Goal: Transaction & Acquisition: Purchase product/service

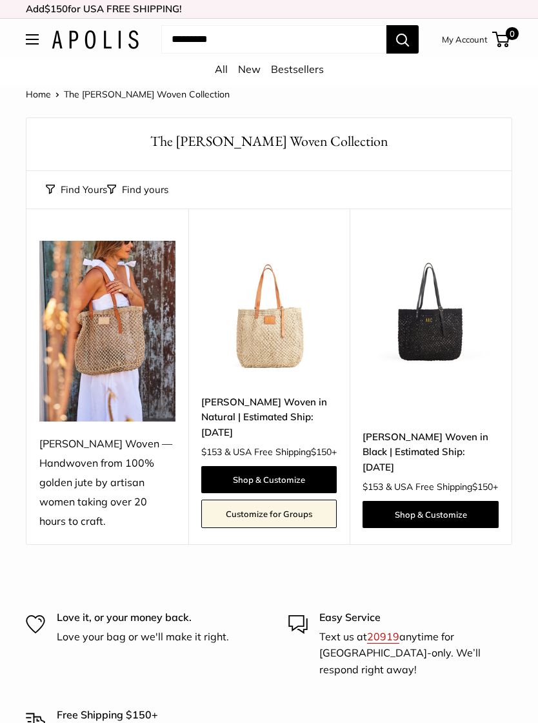
click at [462, 42] on link "My Account" at bounding box center [465, 39] width 46 height 15
click at [450, 338] on img at bounding box center [431, 309] width 136 height 136
click at [264, 404] on link "[PERSON_NAME] Woven in Natural | Estimated Ship: [DATE]" at bounding box center [269, 416] width 136 height 45
click at [434, 333] on img at bounding box center [431, 309] width 136 height 136
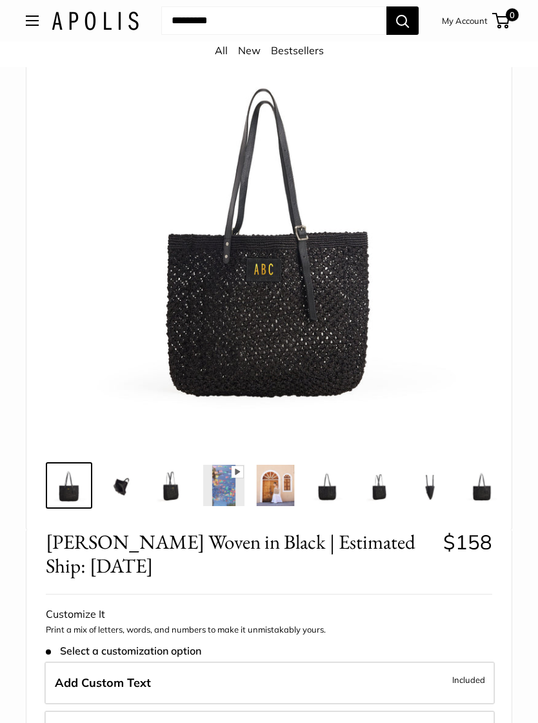
scroll to position [110, 0]
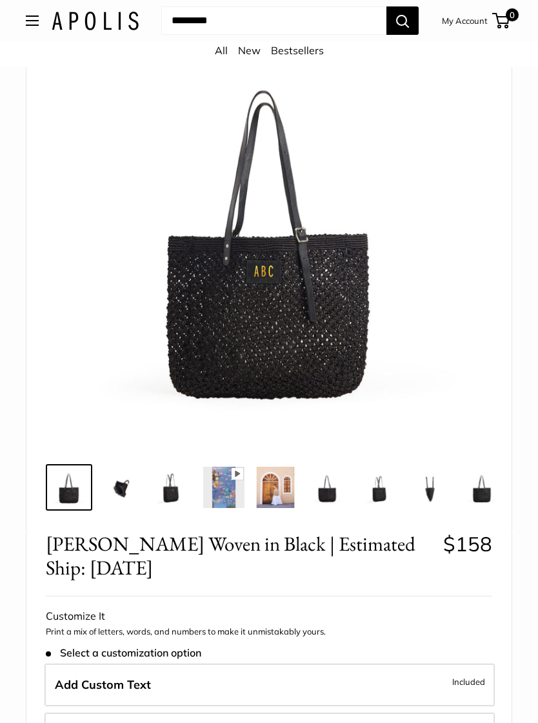
click at [119, 492] on img at bounding box center [120, 487] width 41 height 41
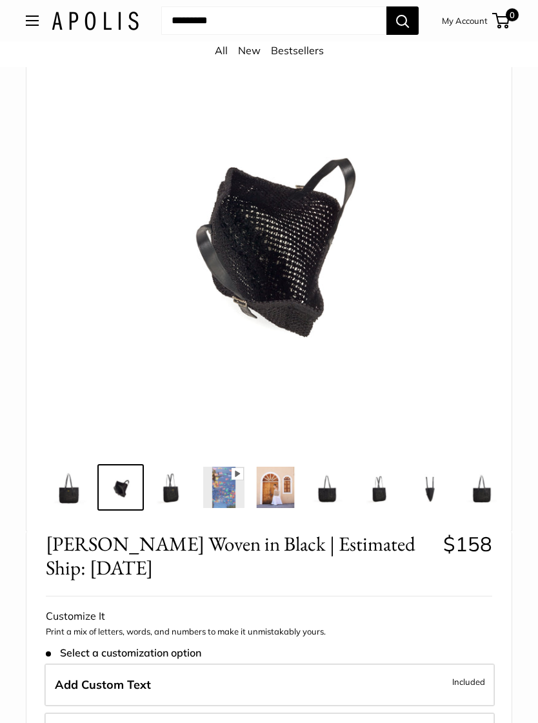
click at [171, 498] on img at bounding box center [172, 487] width 41 height 41
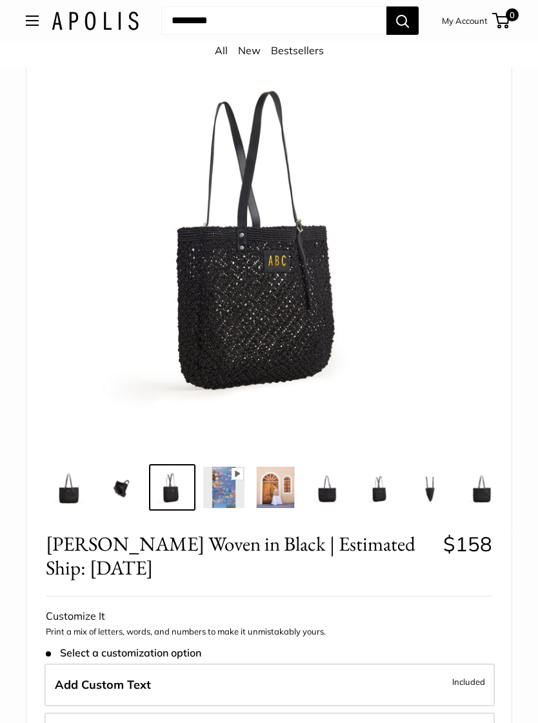
click at [280, 495] on img at bounding box center [275, 487] width 41 height 41
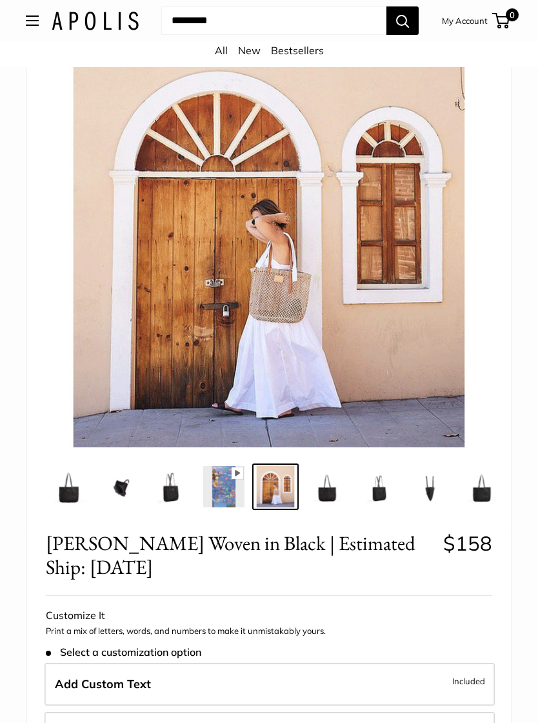
click at [328, 497] on img at bounding box center [327, 486] width 41 height 41
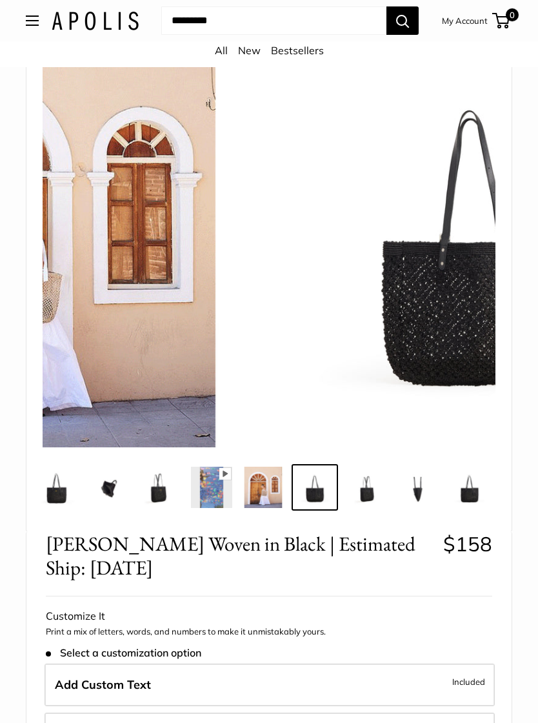
scroll to position [0, 13]
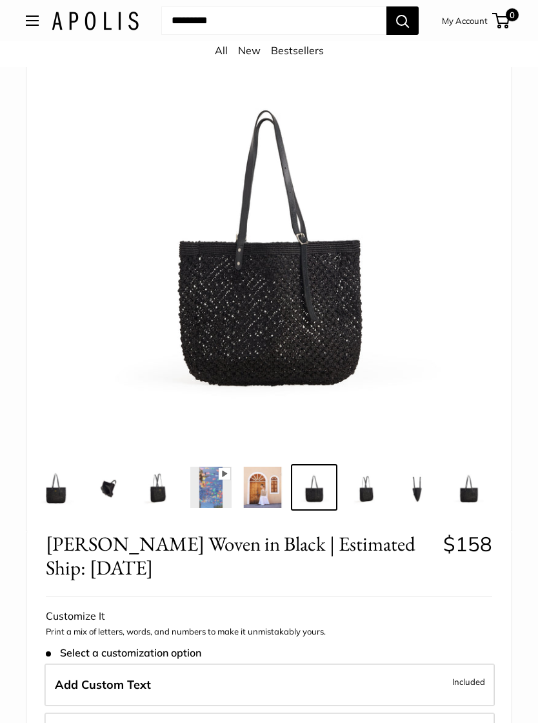
click at [371, 500] on img at bounding box center [365, 487] width 41 height 41
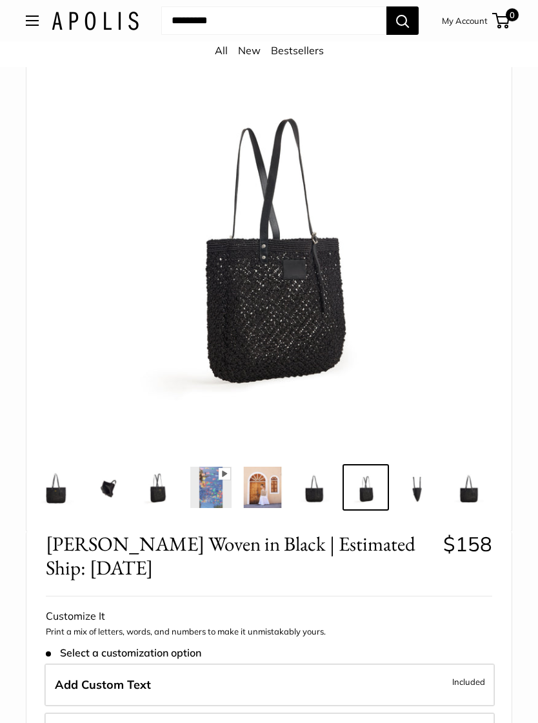
click at [265, 494] on img at bounding box center [262, 487] width 41 height 41
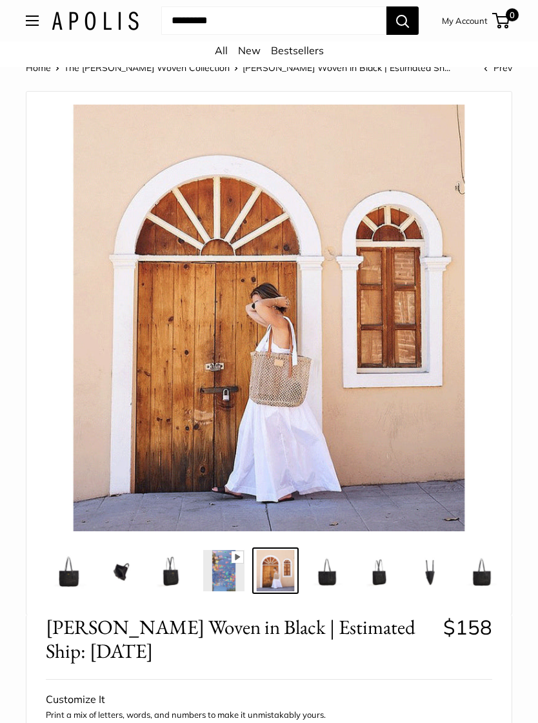
scroll to position [0, 0]
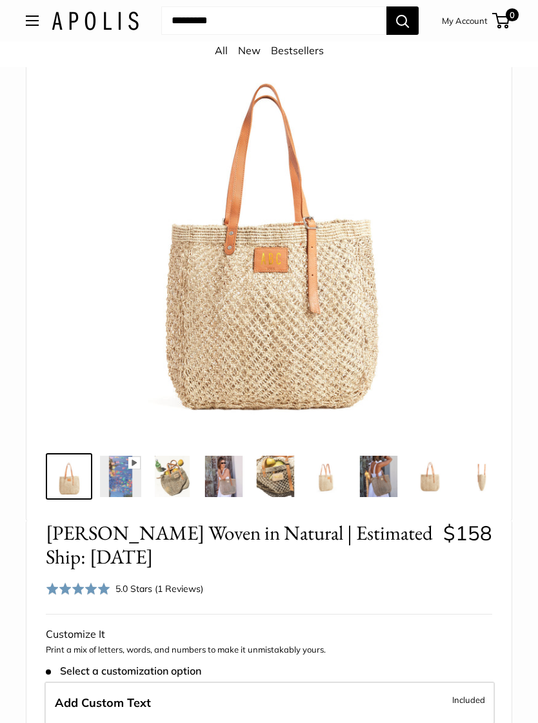
scroll to position [137, 0]
click at [123, 469] on img at bounding box center [120, 476] width 41 height 41
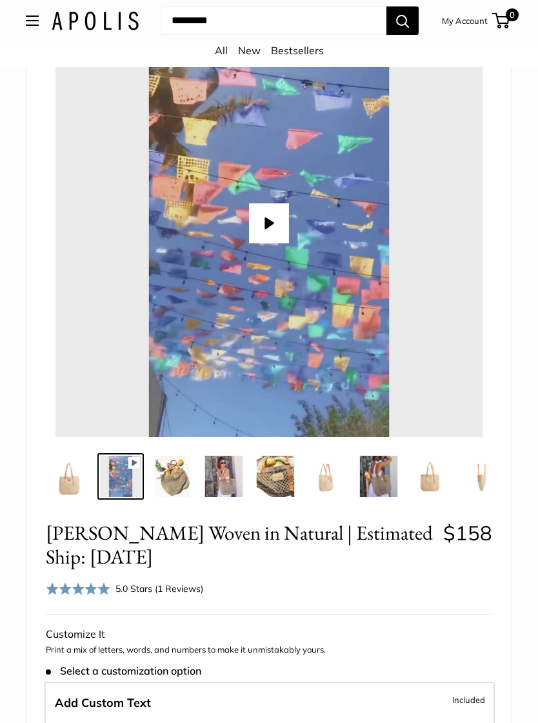
click at [174, 464] on img at bounding box center [172, 476] width 41 height 41
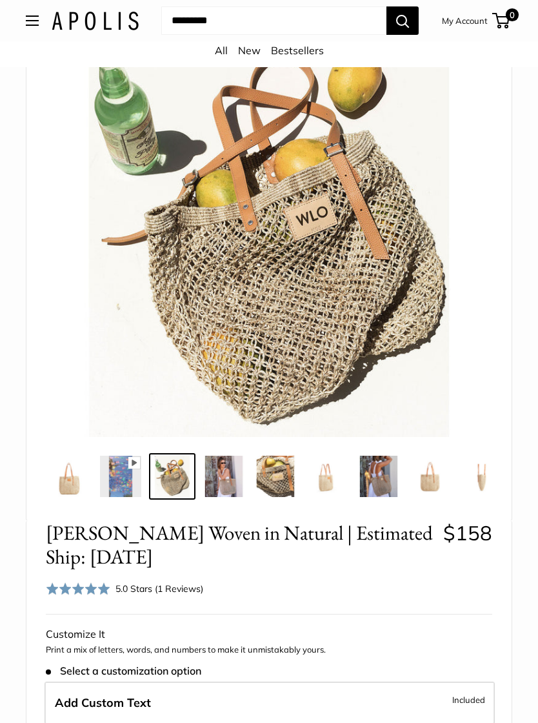
click at [223, 462] on img at bounding box center [223, 476] width 41 height 41
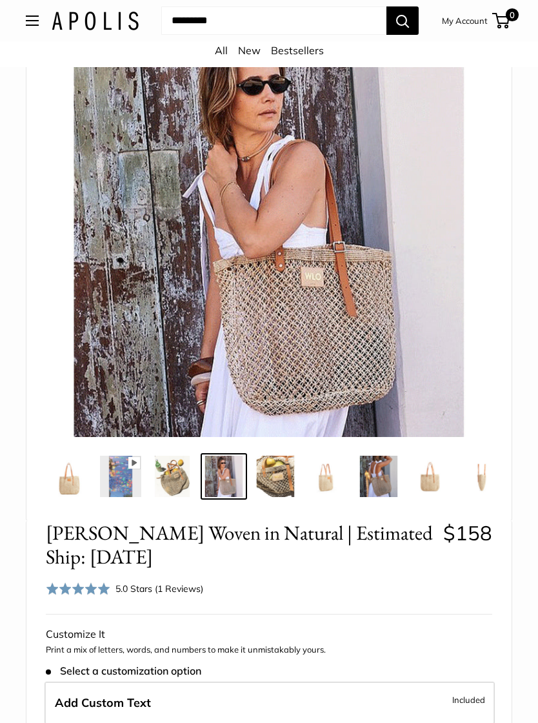
click at [275, 458] on img at bounding box center [275, 476] width 41 height 41
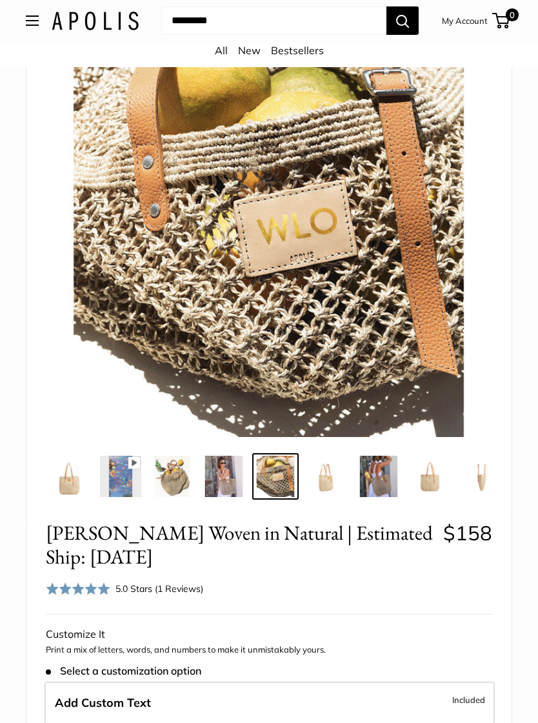
click at [326, 464] on img at bounding box center [327, 476] width 41 height 41
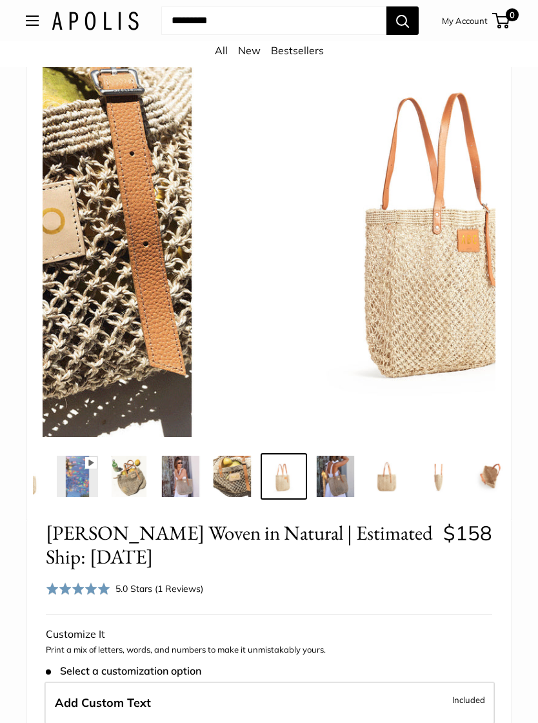
scroll to position [0, 47]
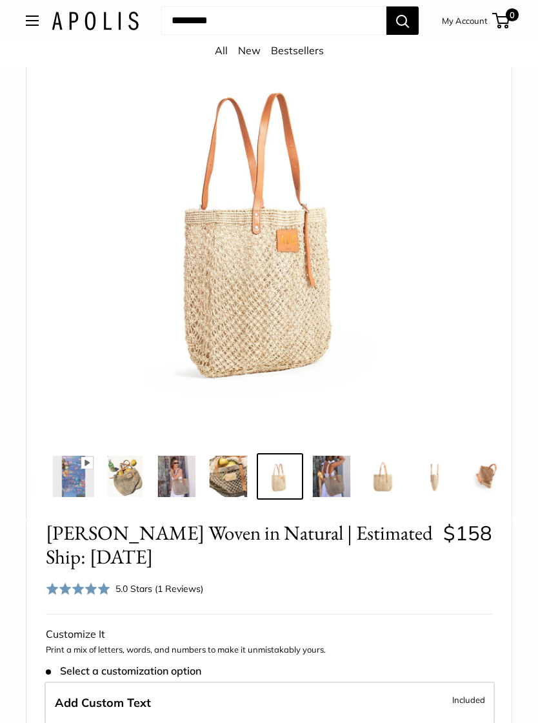
click at [379, 464] on img at bounding box center [383, 476] width 41 height 41
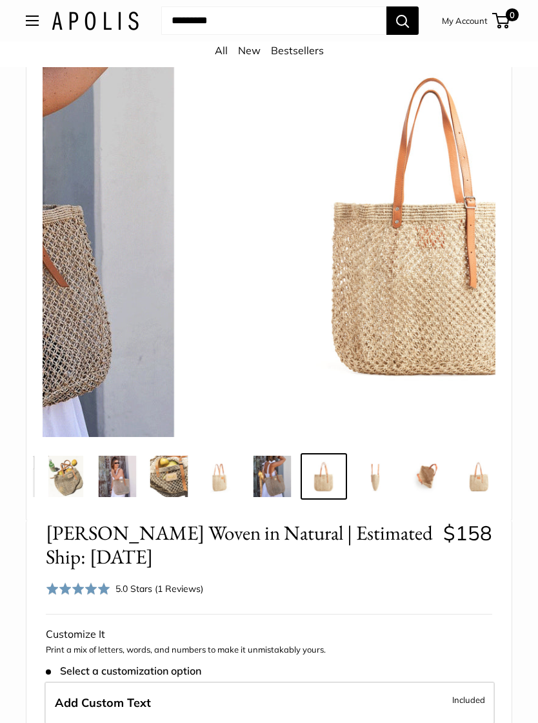
scroll to position [0, 116]
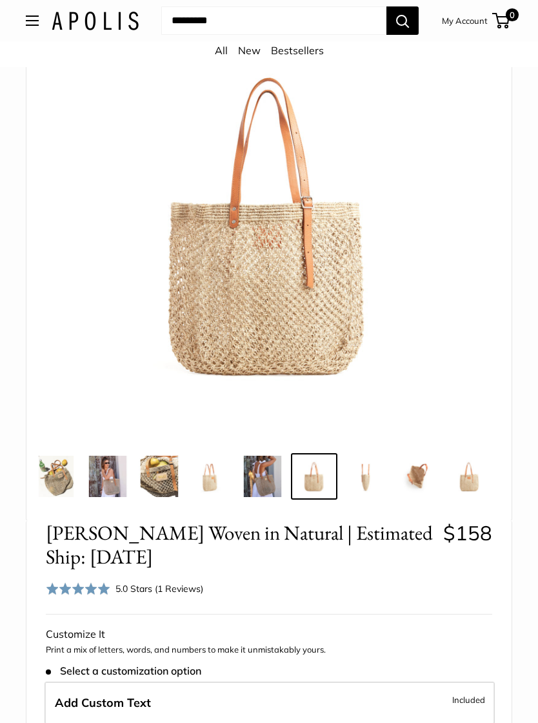
click at [270, 465] on img at bounding box center [262, 476] width 41 height 41
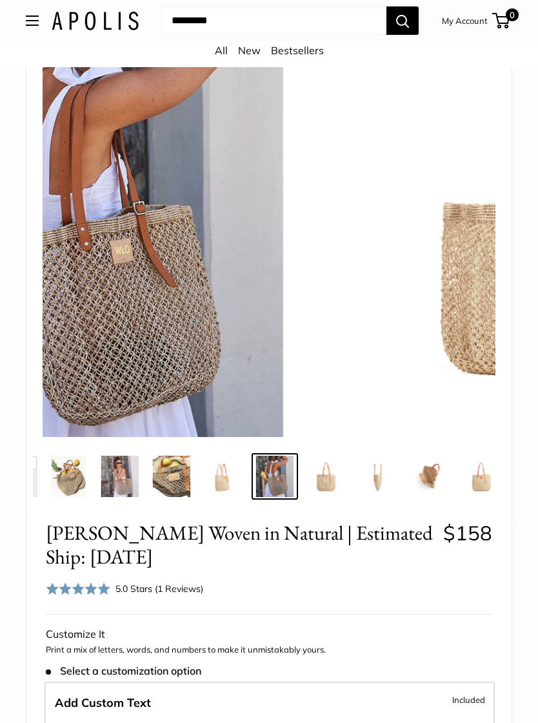
scroll to position [0, 99]
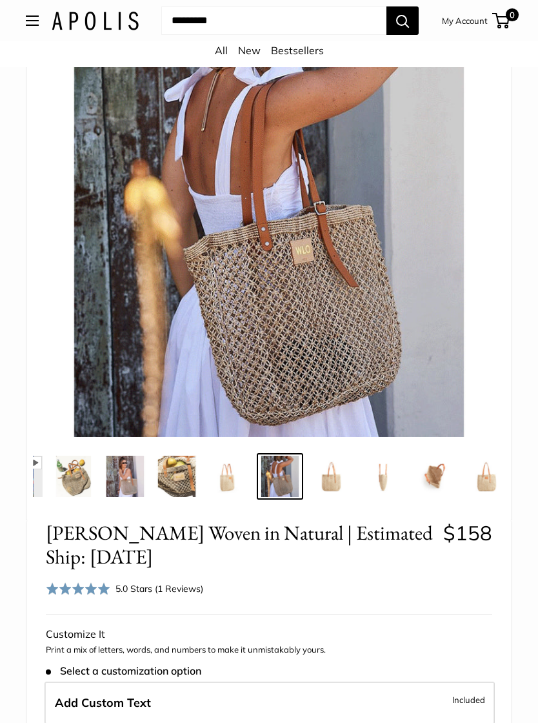
click at [443, 460] on img at bounding box center [434, 476] width 41 height 41
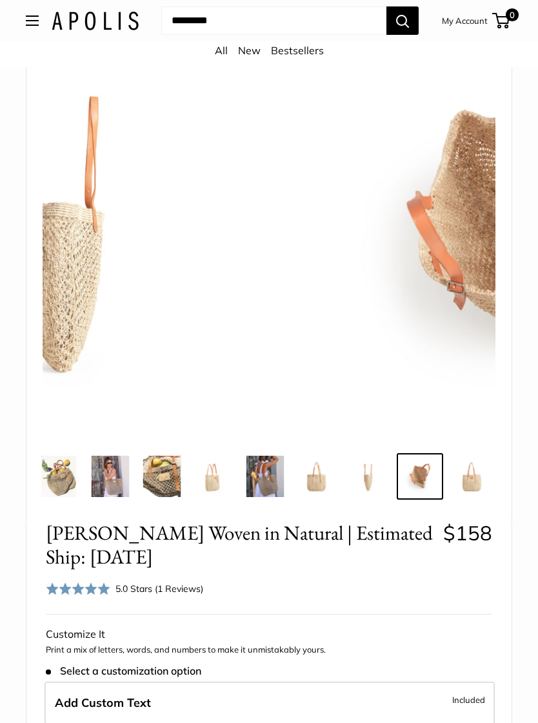
scroll to position [0, 116]
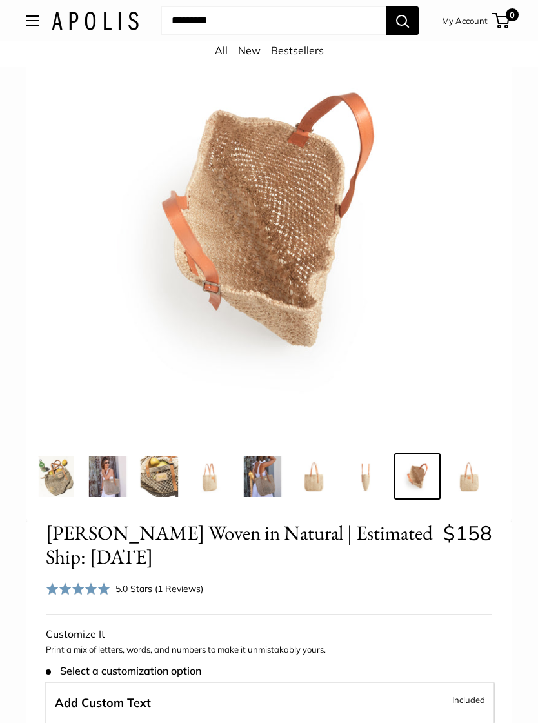
click at [477, 461] on img at bounding box center [469, 476] width 41 height 41
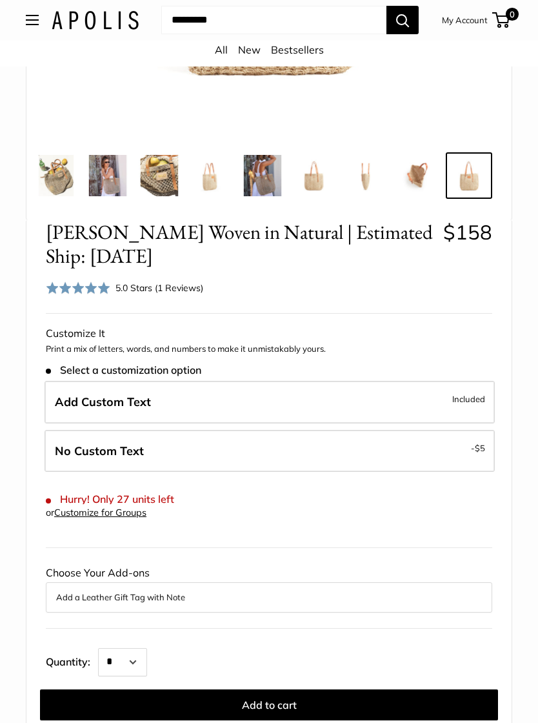
scroll to position [439, 0]
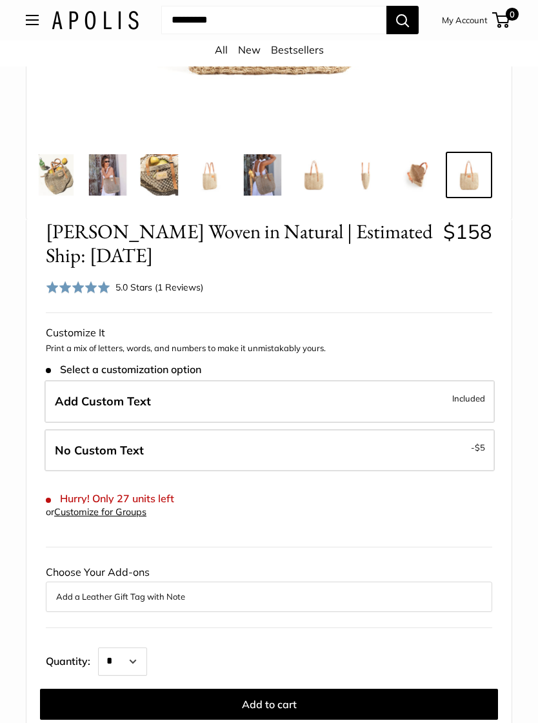
click at [92, 394] on span "Add Custom Text" at bounding box center [103, 401] width 96 height 15
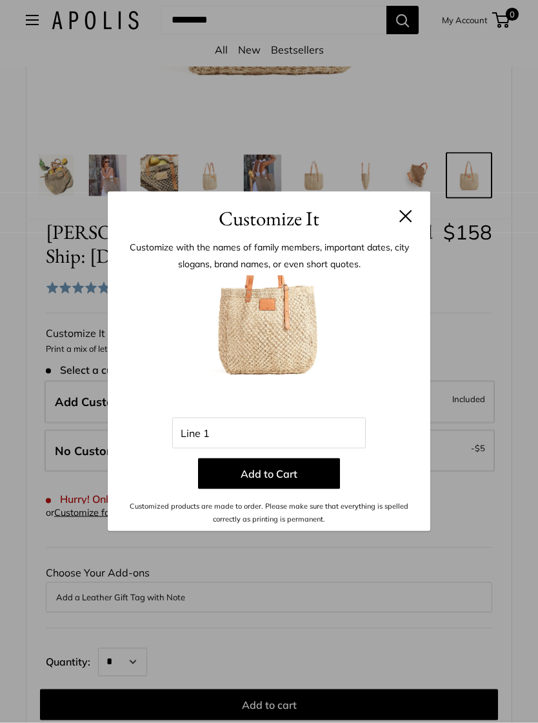
scroll to position [439, 0]
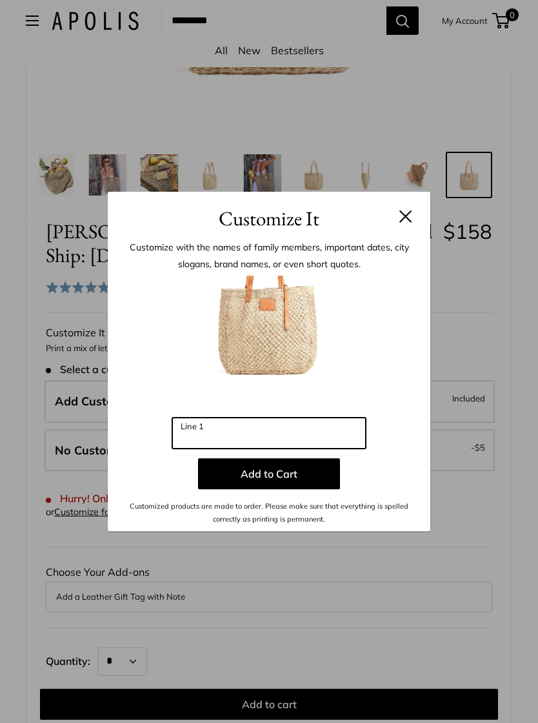
click at [255, 449] on input "Line 1" at bounding box center [269, 433] width 194 height 31
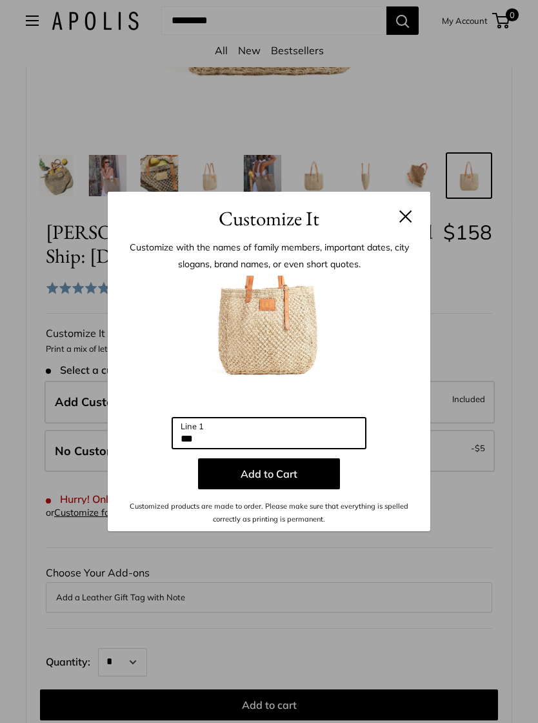
type input "***"
click at [276, 487] on button "Add to Cart" at bounding box center [269, 473] width 142 height 31
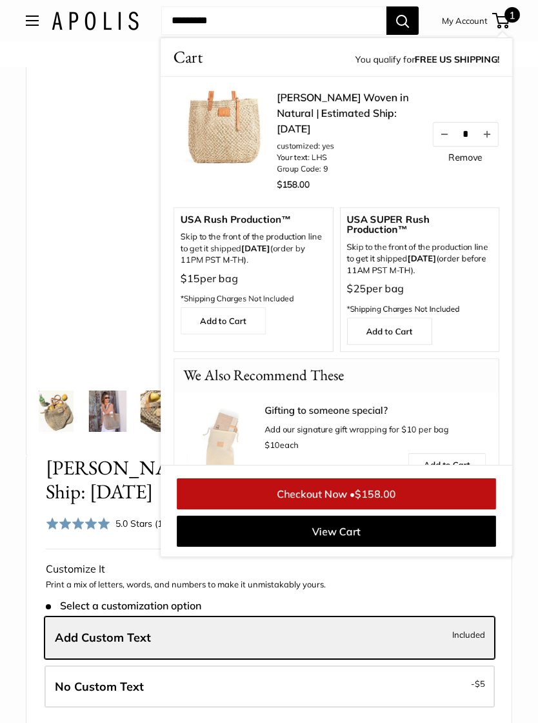
scroll to position [195, 0]
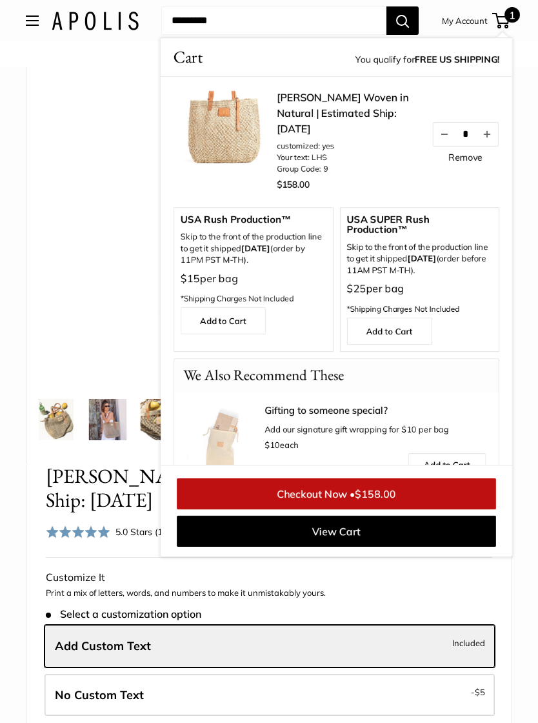
click at [337, 128] on link "[PERSON_NAME] Woven in Natural | Estimated Ship: [DATE]" at bounding box center [348, 113] width 142 height 46
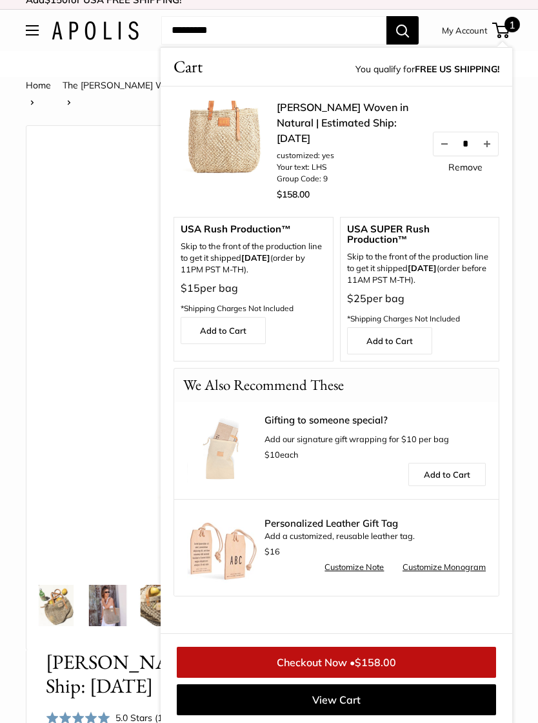
scroll to position [215, 0]
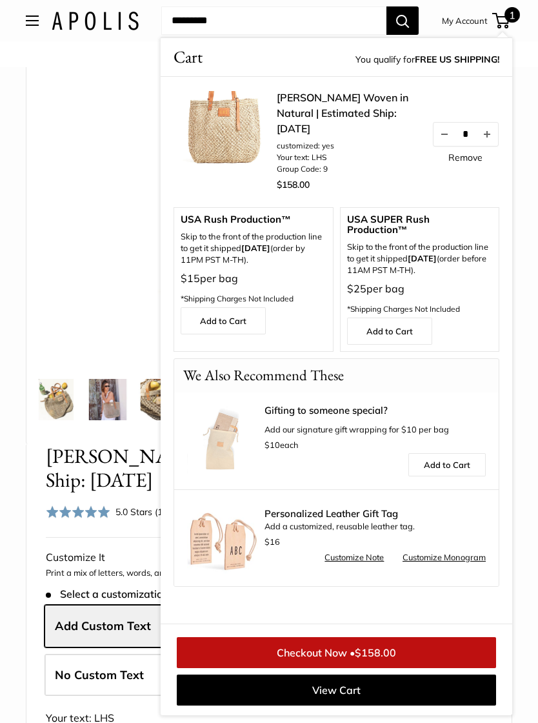
click at [84, 246] on img at bounding box center [269, 146] width 427 height 427
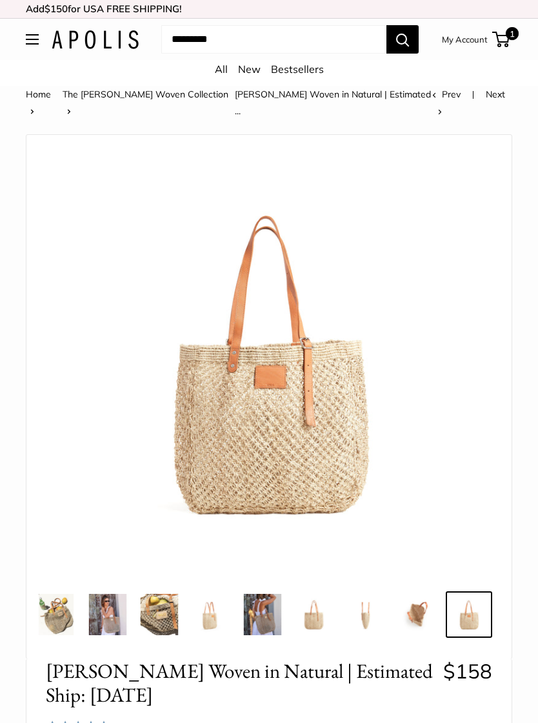
scroll to position [215, 0]
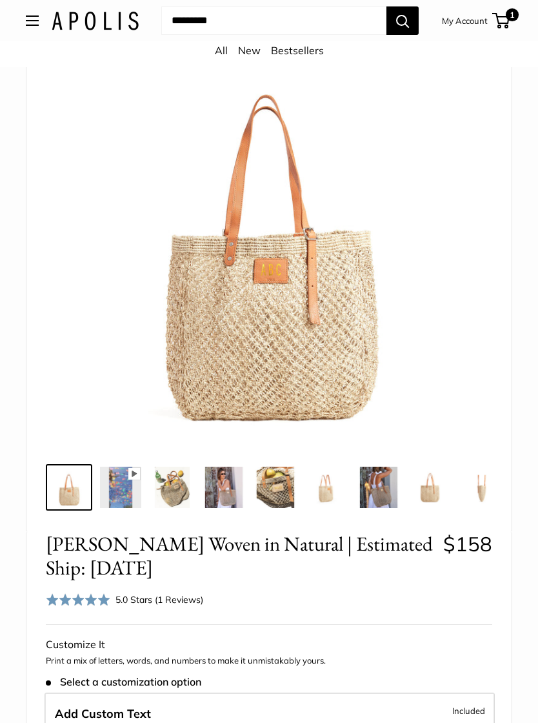
scroll to position [119, 0]
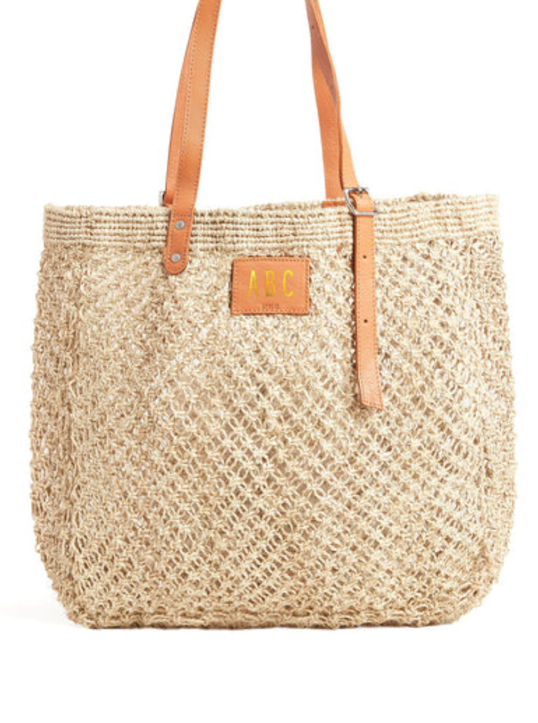
click at [56, 61] on img at bounding box center [269, 225] width 427 height 427
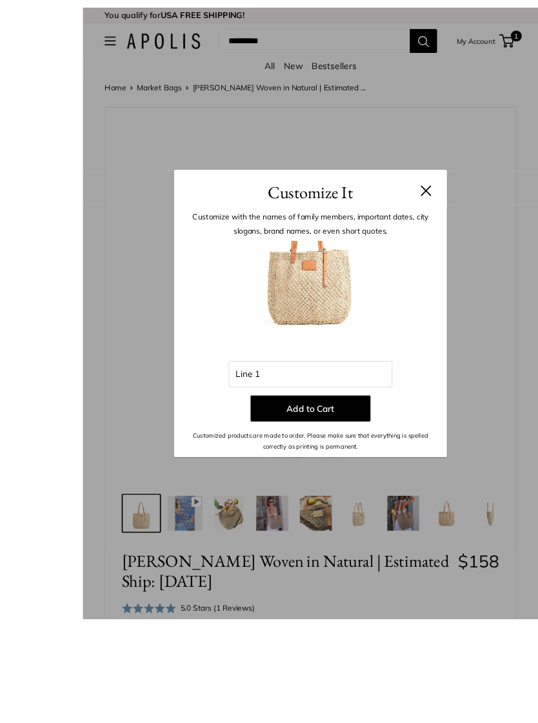
scroll to position [72, 0]
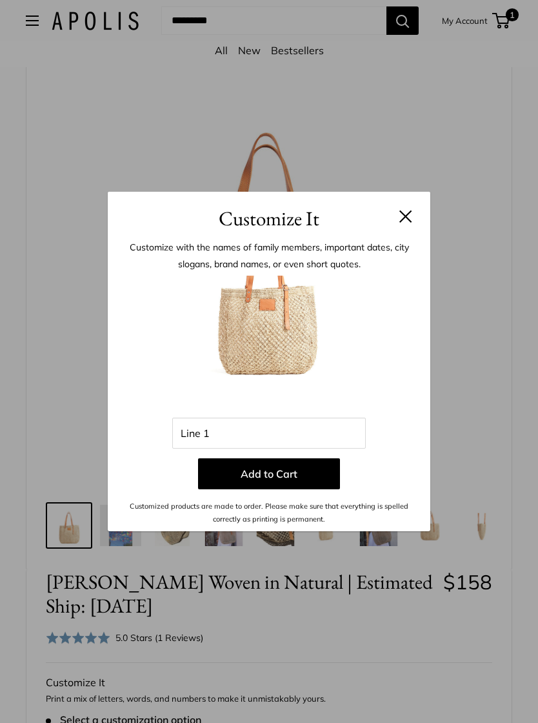
click at [411, 215] on button at bounding box center [405, 216] width 13 height 13
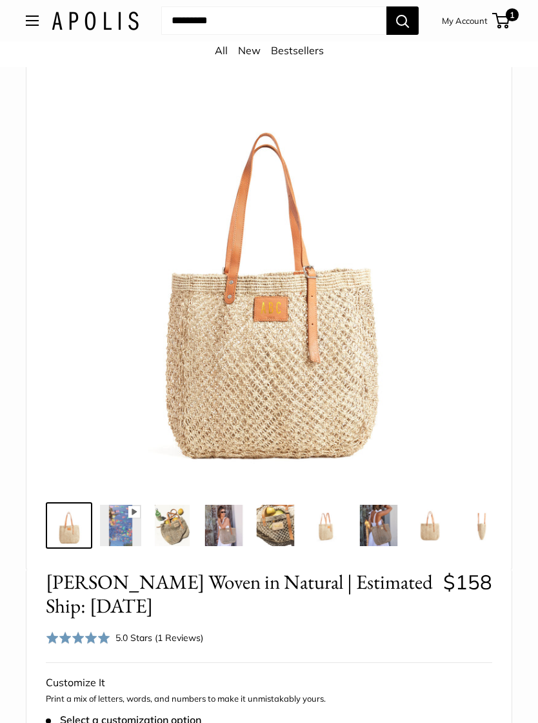
scroll to position [72, 0]
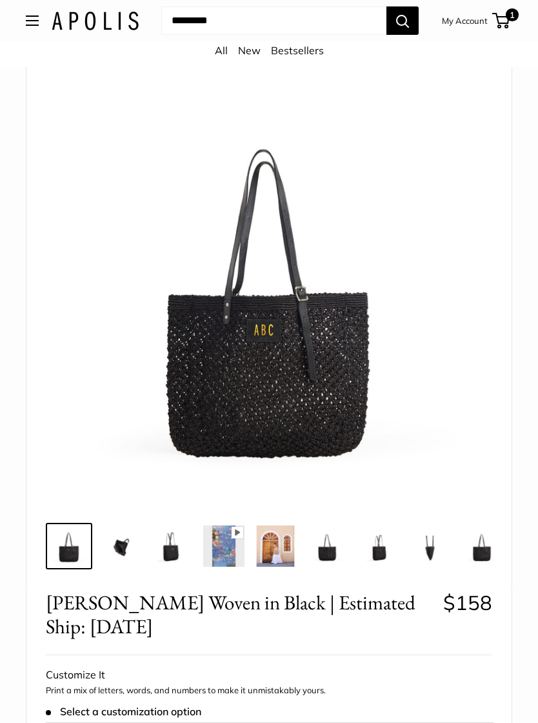
scroll to position [53, 0]
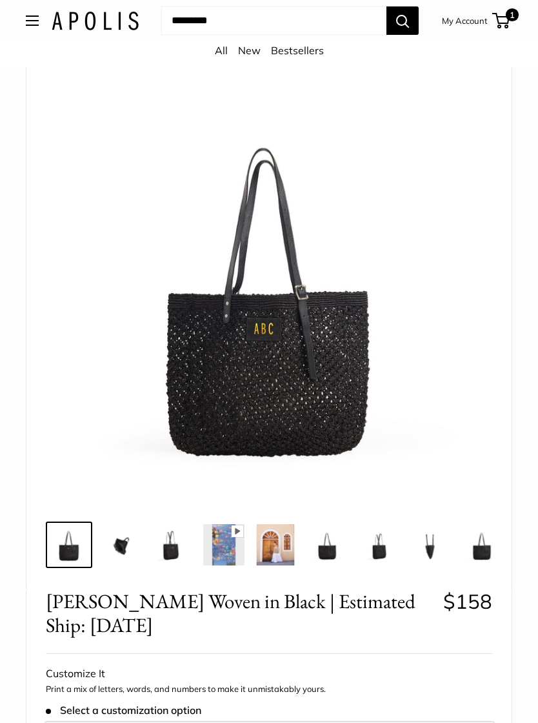
click at [329, 556] on img at bounding box center [327, 544] width 41 height 41
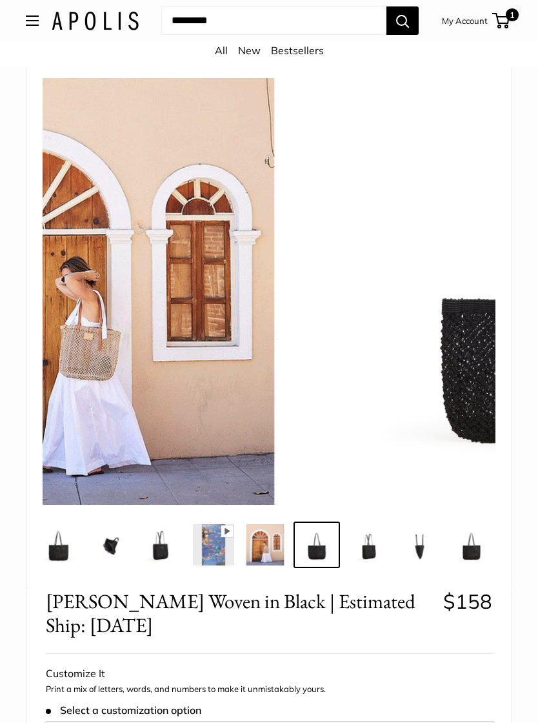
scroll to position [0, 13]
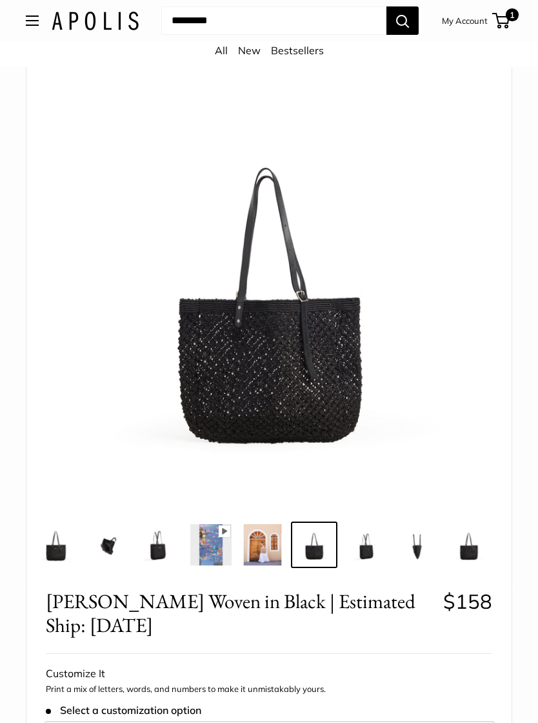
click at [161, 554] on img at bounding box center [159, 544] width 41 height 41
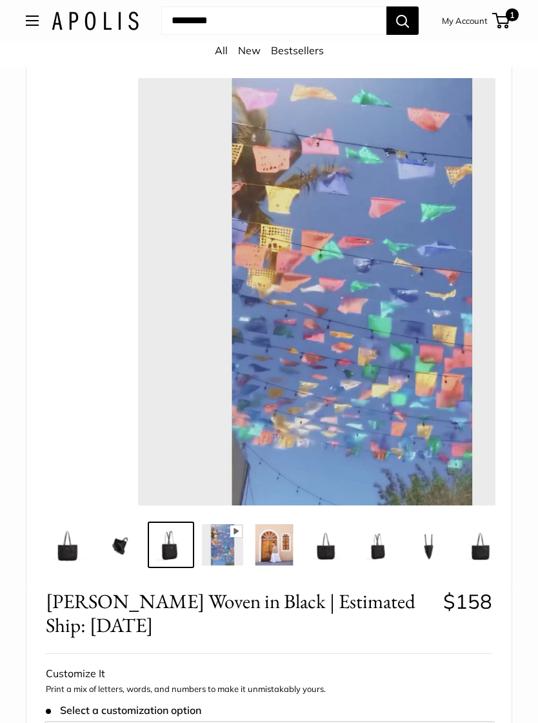
scroll to position [0, 0]
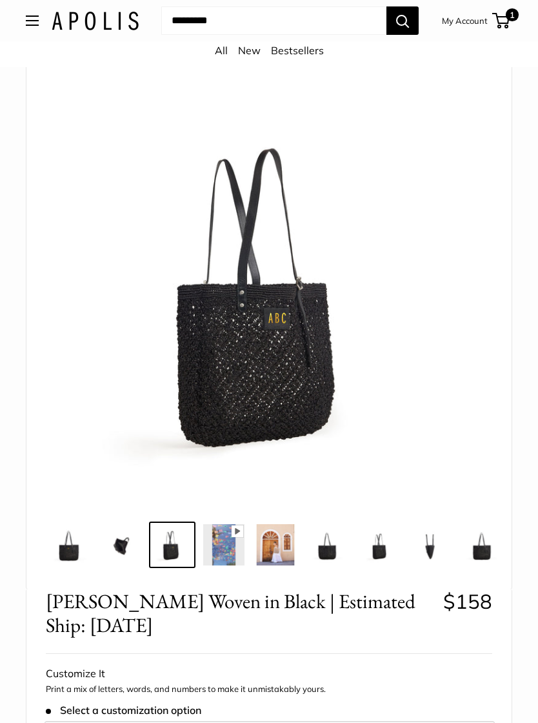
click at [288, 358] on img at bounding box center [269, 291] width 427 height 427
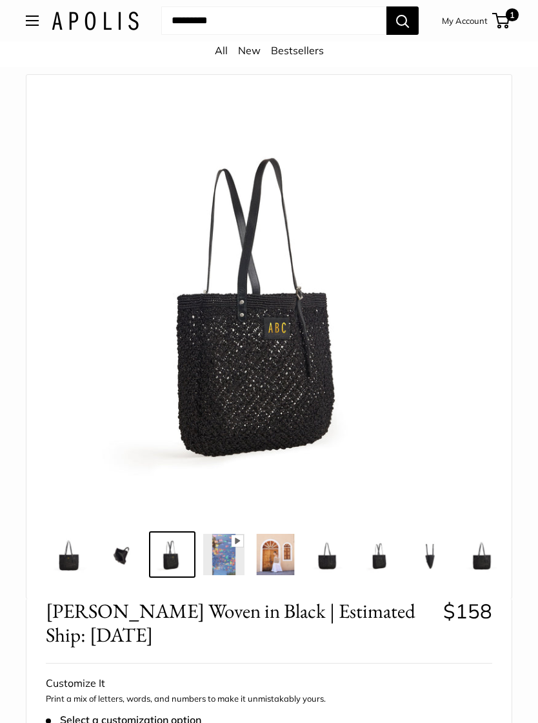
scroll to position [41, 0]
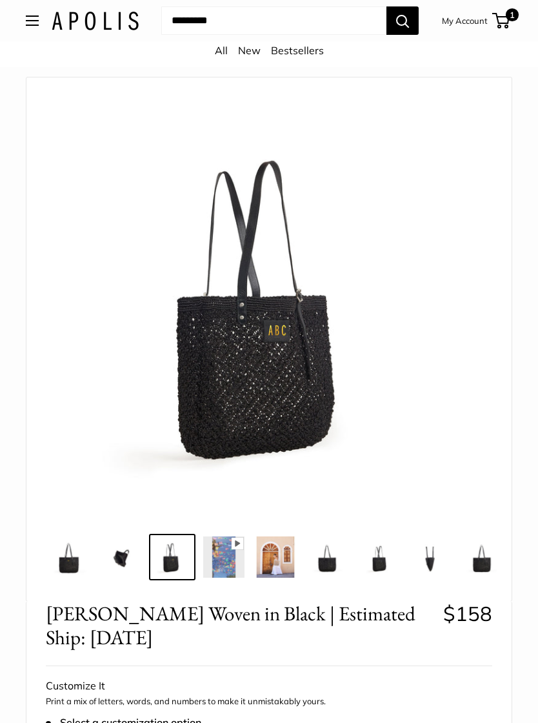
click at [489, 561] on img at bounding box center [481, 556] width 41 height 41
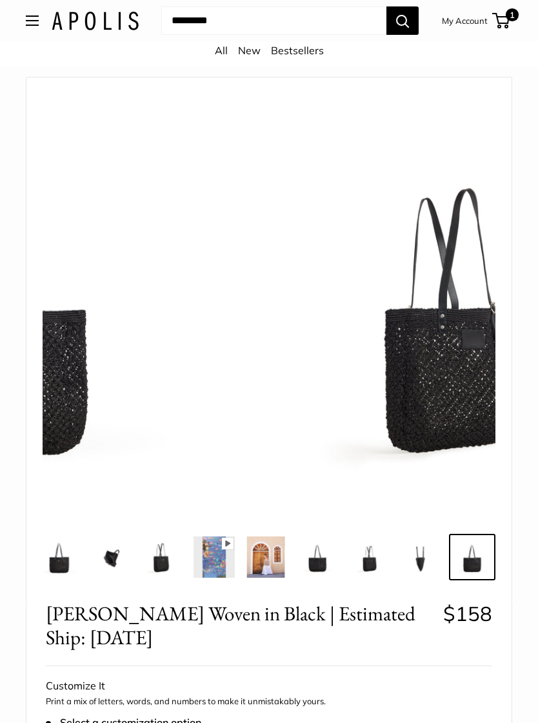
scroll to position [0, 13]
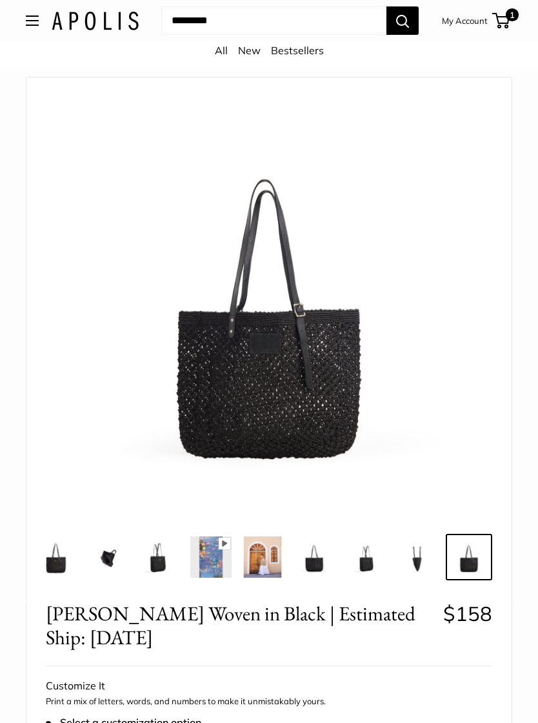
click at [60, 563] on img at bounding box center [55, 556] width 41 height 41
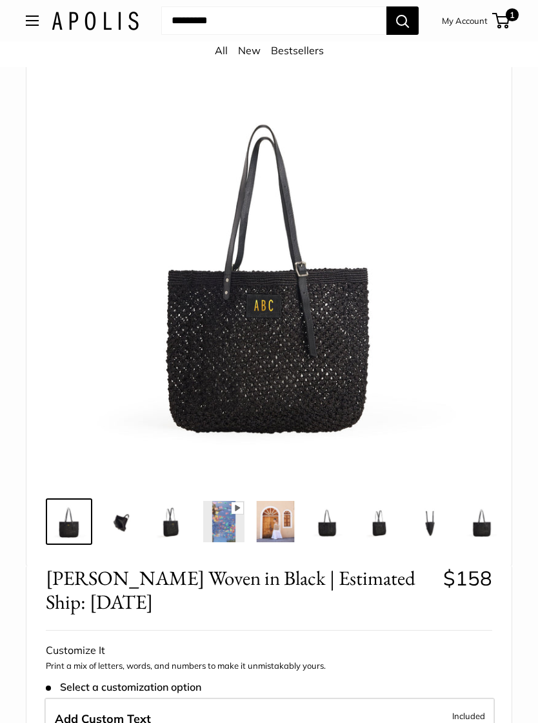
scroll to position [75, 0]
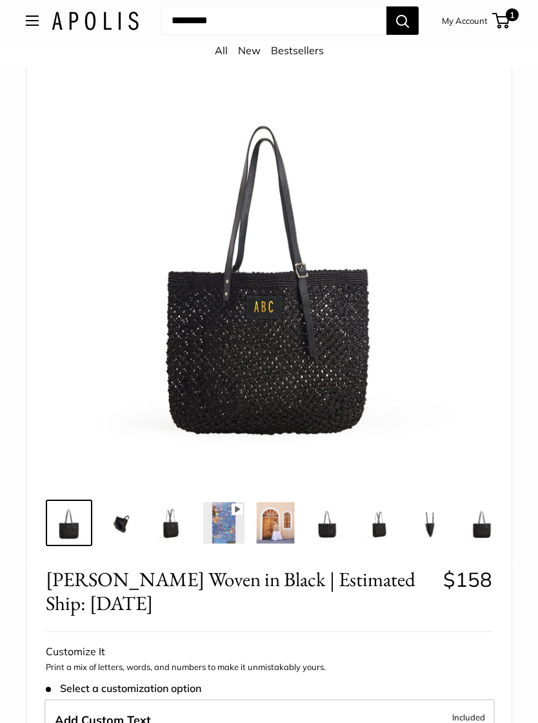
click at [278, 356] on img at bounding box center [269, 269] width 427 height 427
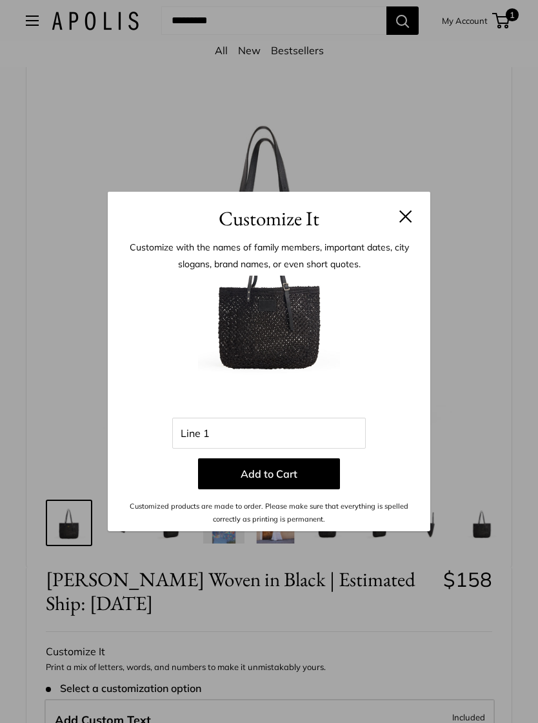
scroll to position [81, 0]
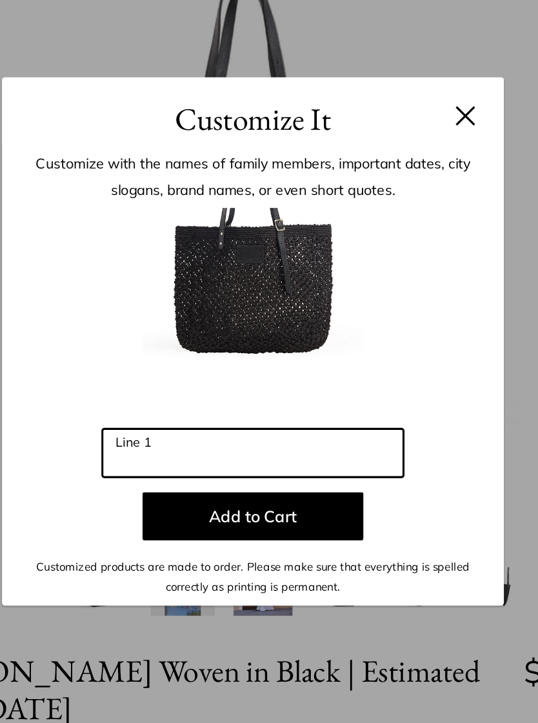
click at [172, 418] on input "Line 1" at bounding box center [269, 433] width 194 height 31
type input "***"
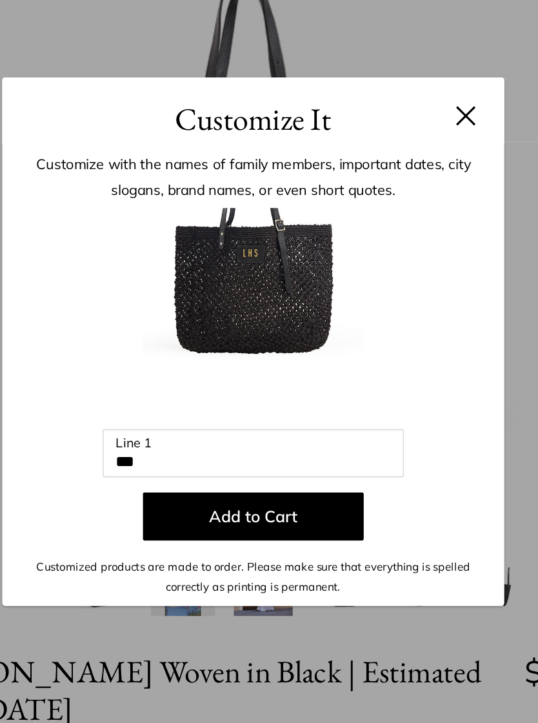
click at [198, 458] on button "Add to Cart" at bounding box center [269, 473] width 142 height 31
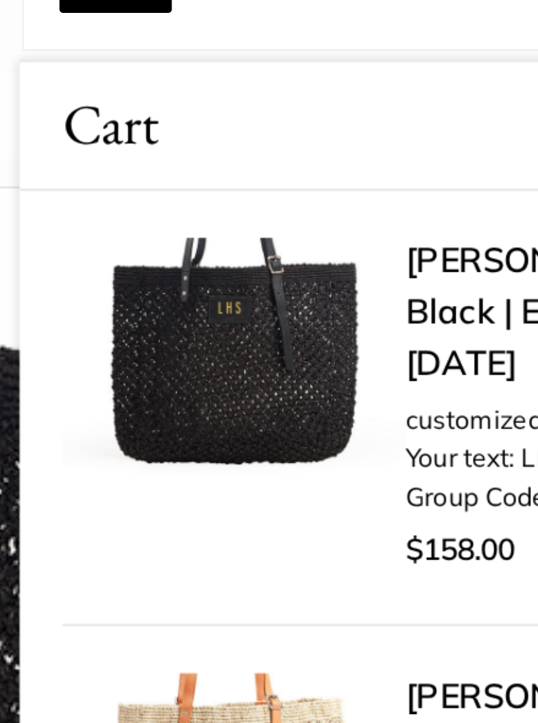
scroll to position [0, 0]
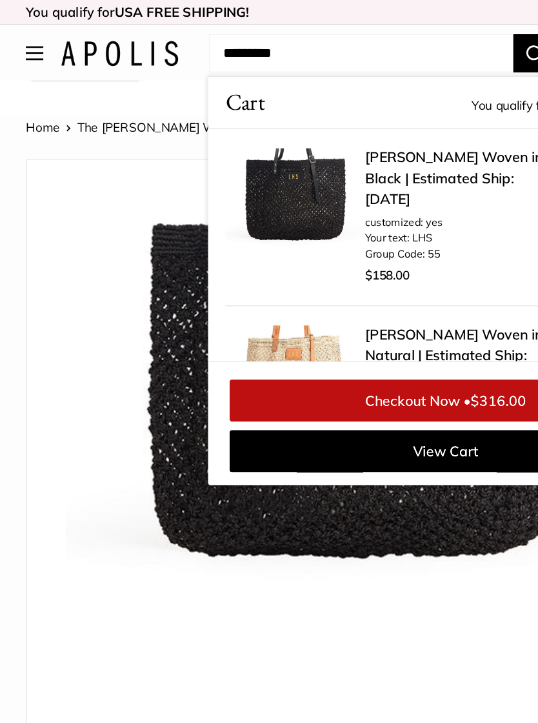
click at [76, 159] on img at bounding box center [269, 344] width 427 height 427
